Goal: Find specific page/section: Find specific page/section

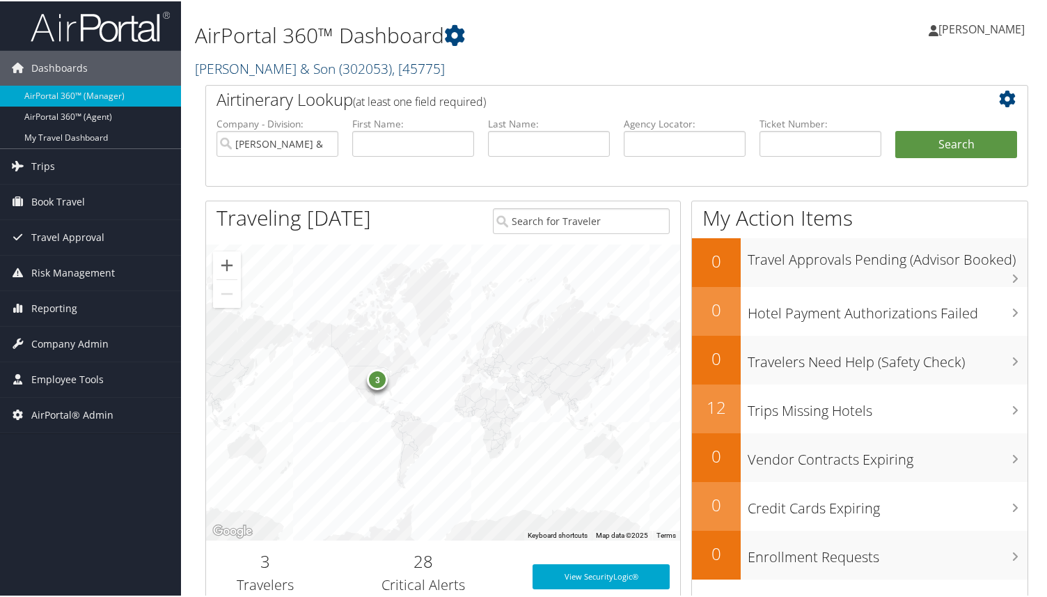
click at [283, 73] on link "[PERSON_NAME] & Son ( 302053 ) , [ 45775 ]" at bounding box center [320, 67] width 250 height 19
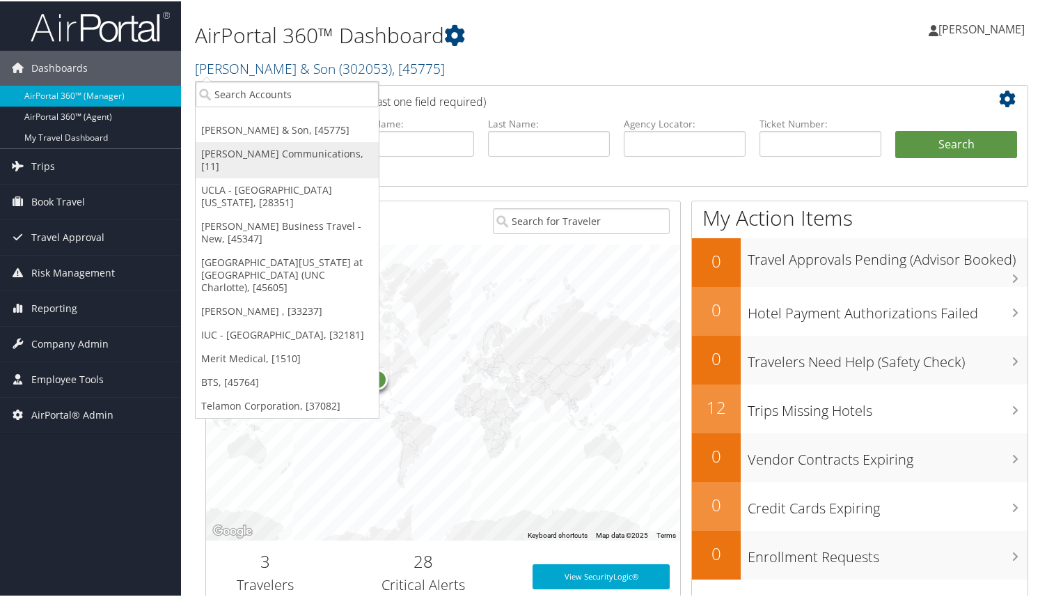
click at [290, 160] on link "[PERSON_NAME] Communications, [11]" at bounding box center [287, 159] width 183 height 36
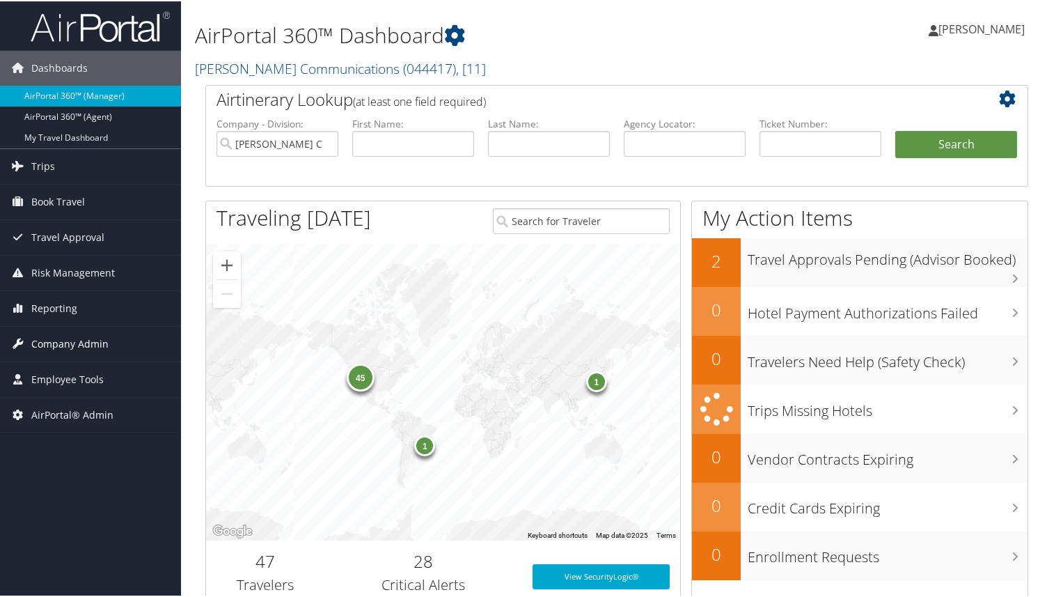
click at [87, 347] on span "Company Admin" at bounding box center [69, 342] width 77 height 35
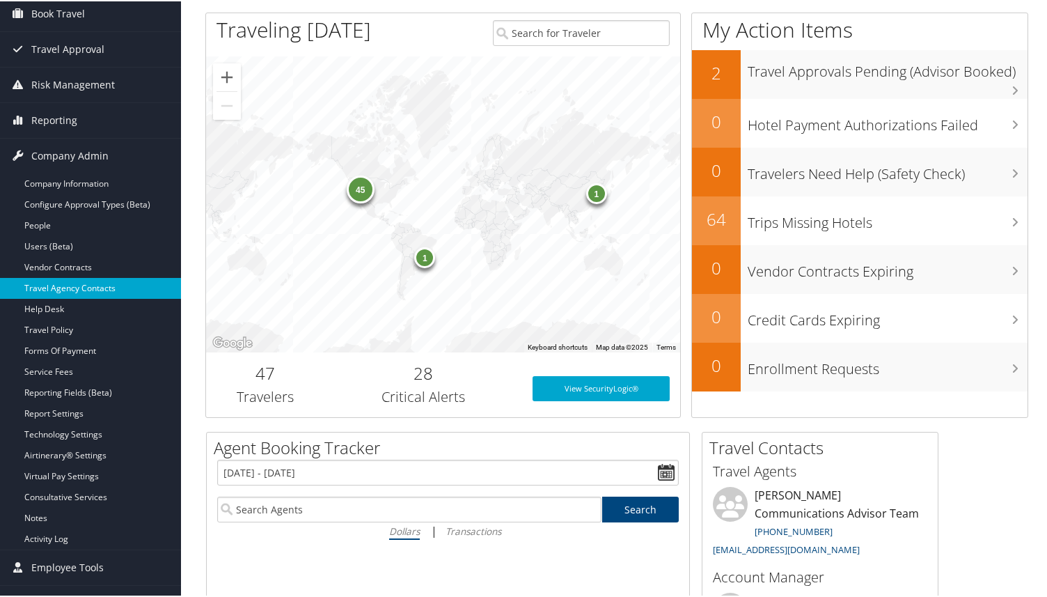
scroll to position [189, 0]
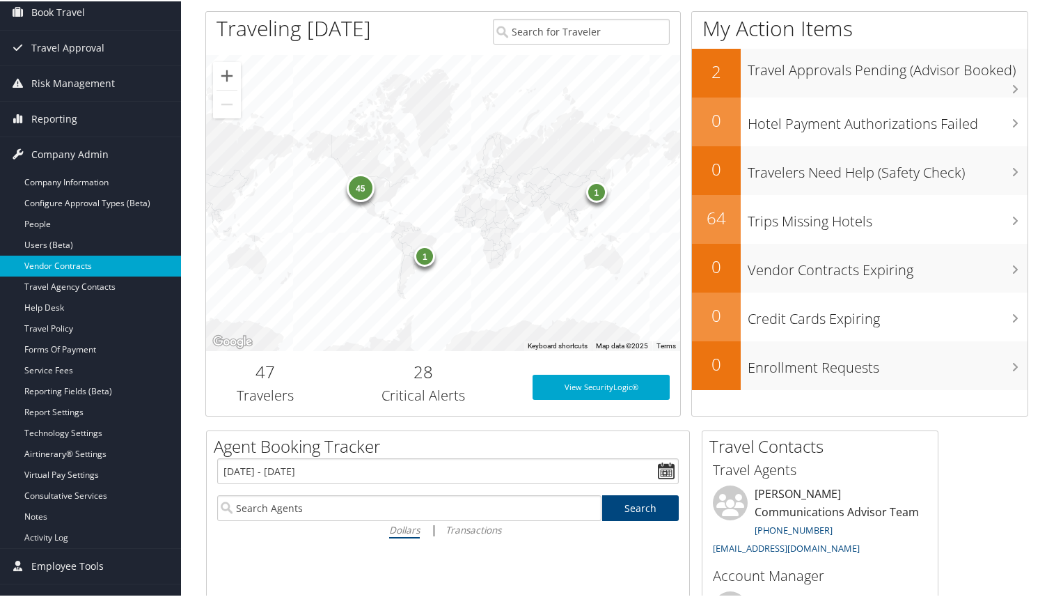
click at [100, 269] on link "Vendor Contracts" at bounding box center [90, 264] width 181 height 21
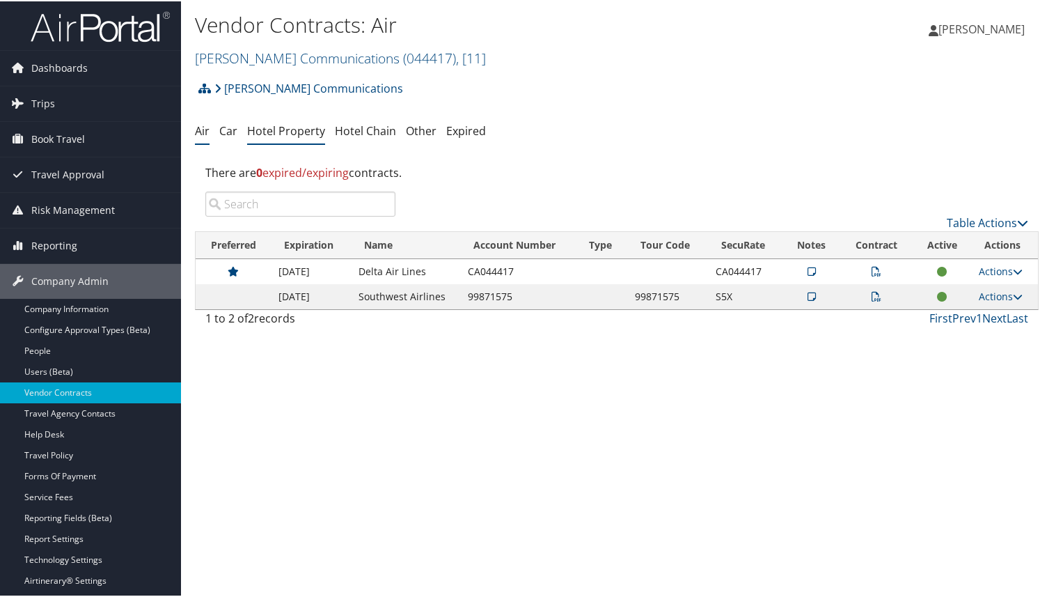
click at [293, 134] on link "Hotel Property" at bounding box center [286, 129] width 78 height 15
